Goal: Go to known website: Access a specific website the user already knows

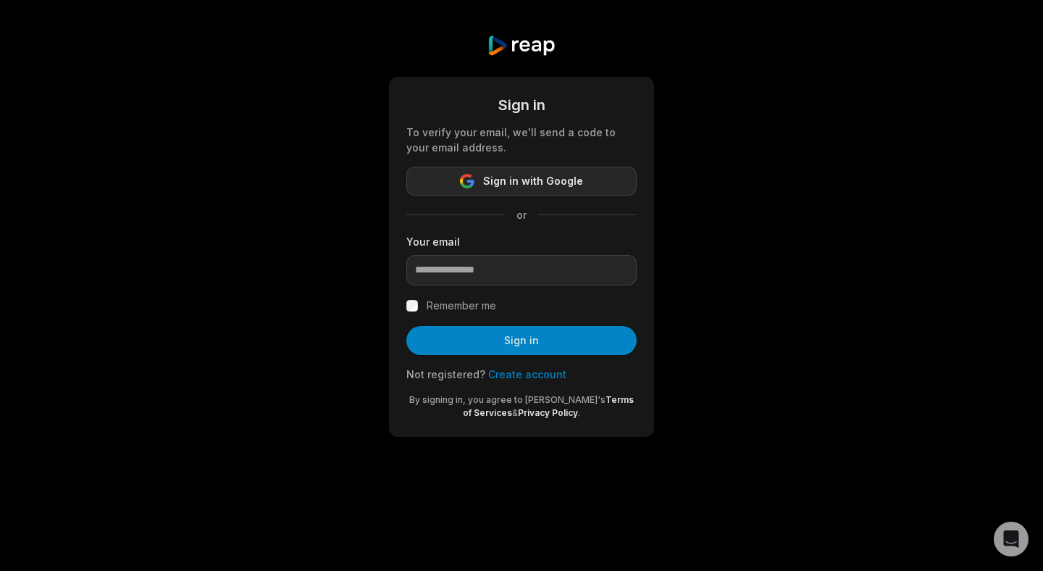
click at [517, 179] on span "Sign in with Google" at bounding box center [533, 180] width 100 height 17
